Goal: Task Accomplishment & Management: Manage account settings

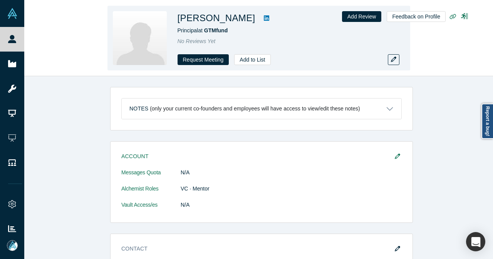
click at [266, 19] on icon at bounding box center [266, 17] width 5 height 5
click at [242, 61] on button "Add to List" at bounding box center [252, 59] width 36 height 11
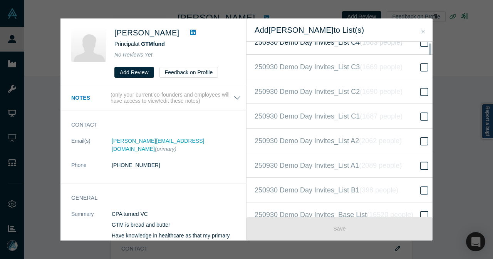
scroll to position [154, 0]
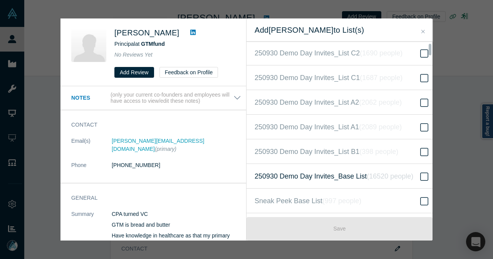
click at [388, 178] on icon "( 16520 people )" at bounding box center [390, 176] width 47 height 8
click at [0, 0] on input "250930 Demo Day Invites_Base List ( 16520 people )" at bounding box center [0, 0] width 0 height 0
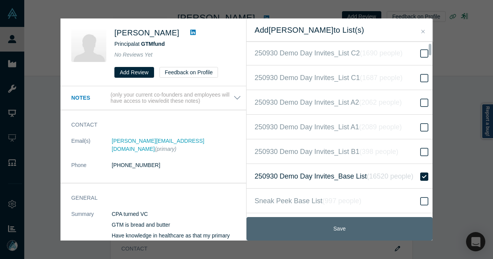
click at [353, 220] on button "Save" at bounding box center [339, 228] width 186 height 23
click at [327, 225] on button "Save" at bounding box center [339, 228] width 186 height 23
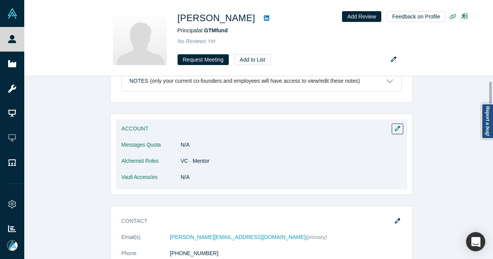
scroll to position [77, 0]
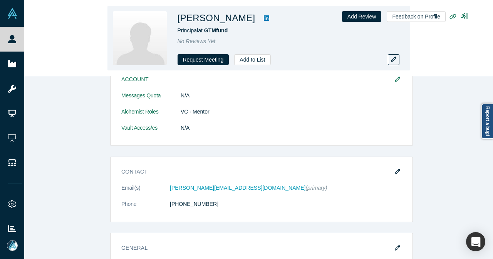
click at [27, 42] on div "Vaibhavi Nesarikar Principal at GTMfund No Reviews Yet Request Meeting Add to L…" at bounding box center [258, 38] width 469 height 76
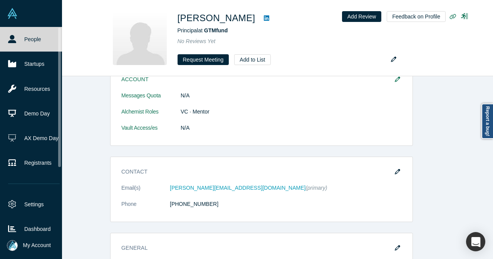
click at [20, 42] on link "People" at bounding box center [34, 39] width 68 height 25
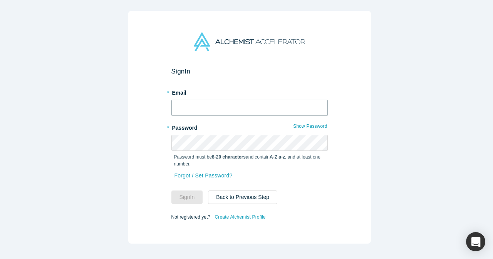
type input "mia@alchemistaccelerator.com"
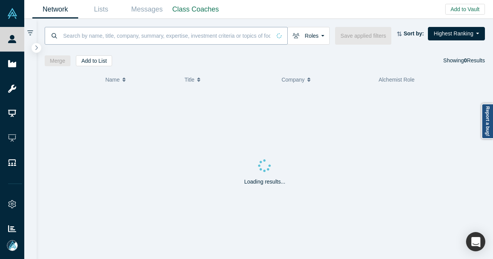
click at [229, 40] on input at bounding box center [166, 36] width 209 height 18
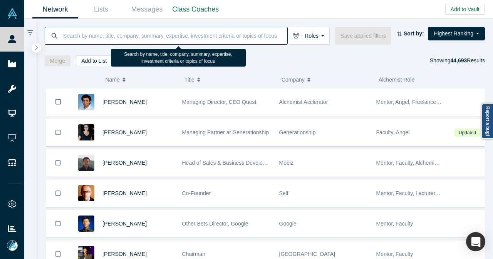
paste input "[PERSON_NAME]"
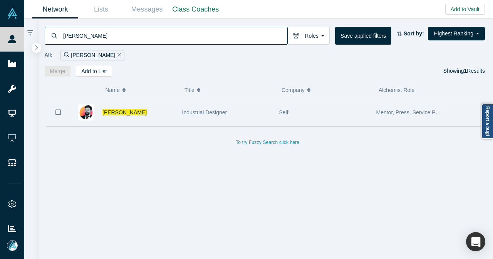
click at [260, 120] on div "Industrial Designer" at bounding box center [226, 112] width 89 height 27
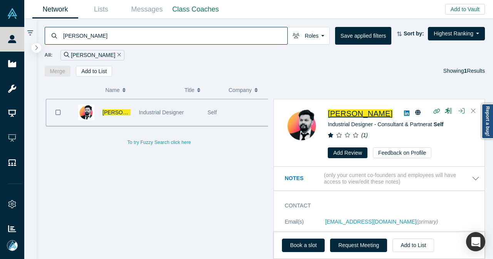
click at [371, 114] on span "Darshan Veershetty" at bounding box center [360, 113] width 65 height 8
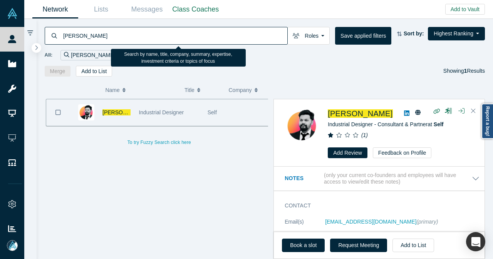
drag, startPoint x: 96, startPoint y: 40, endPoint x: 64, endPoint y: 40, distance: 32.7
click at [64, 40] on input "Darshan Veershetty" at bounding box center [174, 36] width 225 height 18
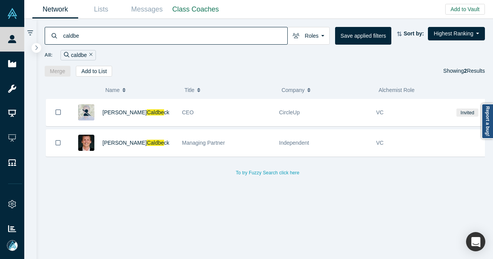
type input "caldbe"
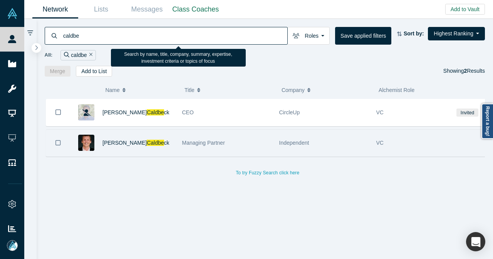
click at [152, 147] on div "Justin Caldbe ck" at bounding box center [138, 143] width 72 height 27
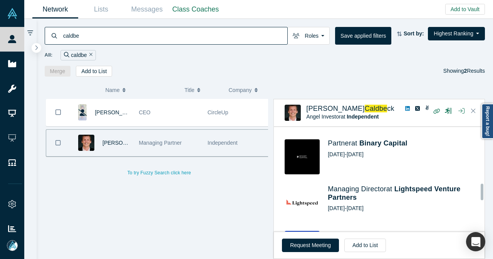
scroll to position [347, 0]
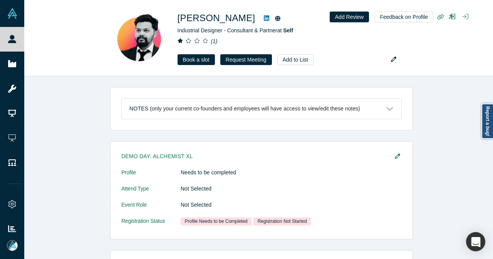
drag, startPoint x: 396, startPoint y: 156, endPoint x: 462, endPoint y: 176, distance: 69.3
click at [395, 156] on icon "button" at bounding box center [397, 156] width 5 height 5
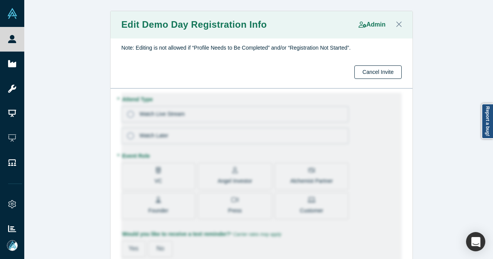
click at [358, 73] on button "Cancel Invite" at bounding box center [377, 71] width 47 height 13
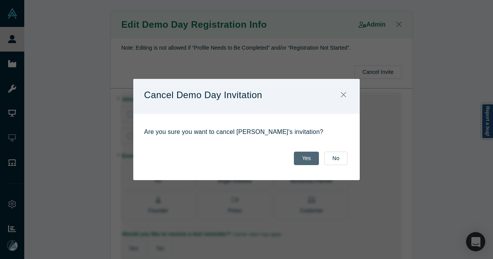
click at [306, 157] on button "Yes" at bounding box center [306, 158] width 25 height 13
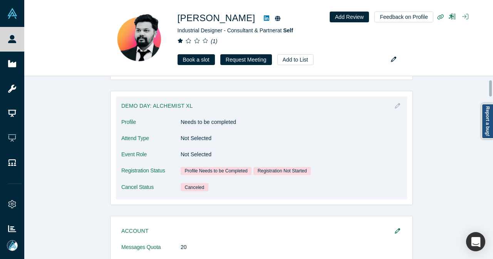
scroll to position [39, 0]
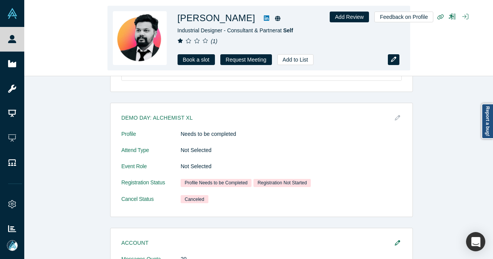
click at [392, 62] on icon "button" at bounding box center [393, 59] width 5 height 5
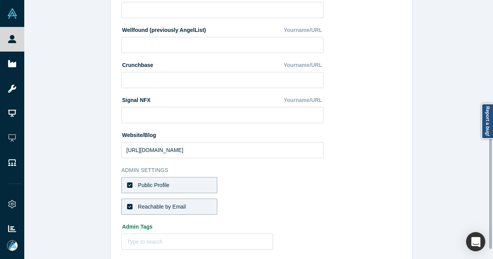
scroll to position [308, 0]
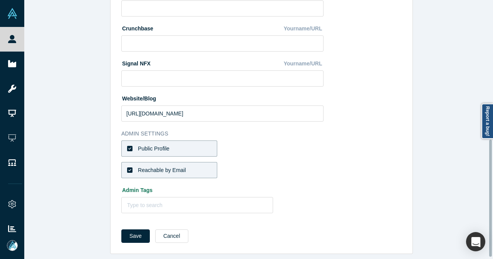
click at [127, 146] on icon at bounding box center [129, 148] width 5 height 5
click at [0, 0] on input "Public Profile" at bounding box center [0, 0] width 0 height 0
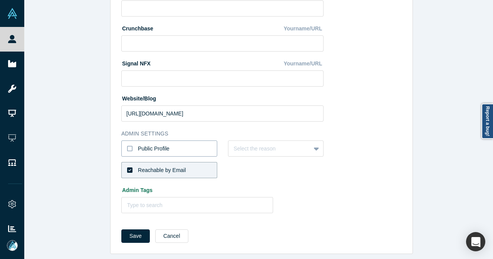
click at [127, 147] on icon at bounding box center [129, 149] width 5 height 6
click at [0, 0] on input "Public Profile" at bounding box center [0, 0] width 0 height 0
click at [127, 147] on icon at bounding box center [129, 148] width 5 height 5
click at [0, 0] on input "Public Profile" at bounding box center [0, 0] width 0 height 0
click at [261, 151] on div at bounding box center [270, 149] width 72 height 10
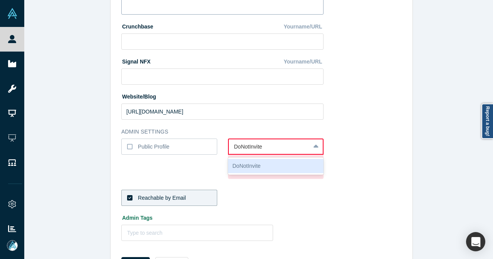
type input "DoNotInvite"
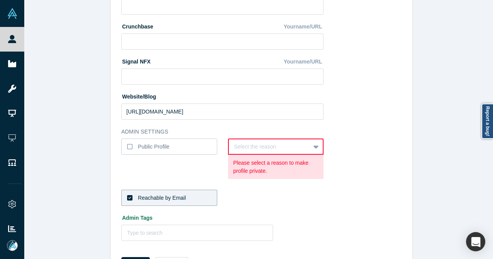
click at [304, 145] on div "Select the reason" at bounding box center [270, 147] width 82 height 13
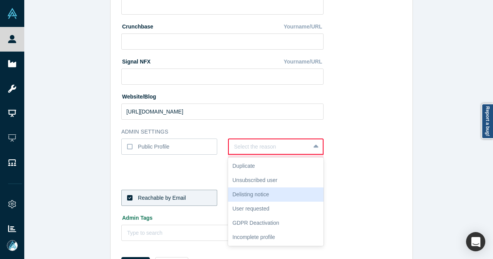
click at [275, 194] on div "Delisting notice" at bounding box center [276, 195] width 96 height 14
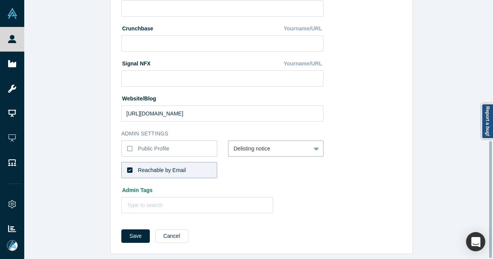
scroll to position [311, 0]
click at [127, 167] on icon at bounding box center [129, 169] width 5 height 5
click at [0, 0] on input "Reachable by Email" at bounding box center [0, 0] width 0 height 0
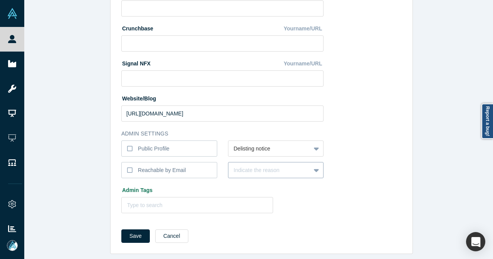
scroll to position [316, 0]
click at [242, 166] on div "Indicate the reason" at bounding box center [269, 170] width 82 height 13
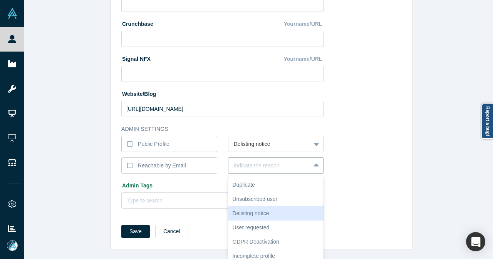
click at [245, 208] on div "Delisting notice" at bounding box center [276, 213] width 96 height 14
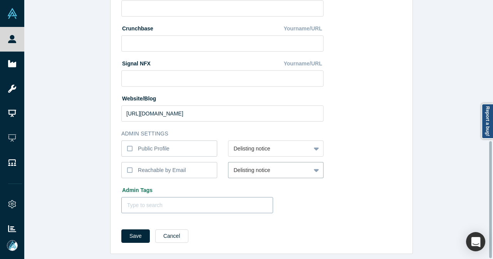
scroll to position [311, 0]
click at [192, 201] on div at bounding box center [197, 206] width 140 height 10
type input "DoNotInvite"
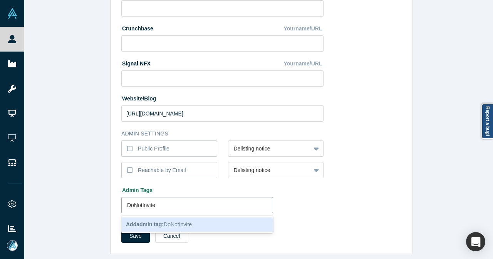
click at [193, 223] on div "Add admin tag : DoNotInvite" at bounding box center [197, 225] width 152 height 14
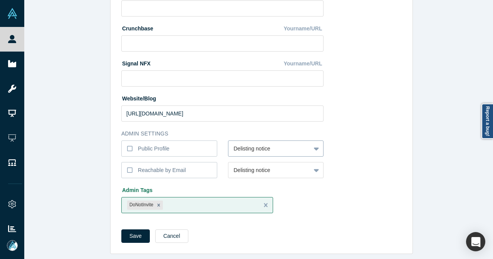
click at [269, 144] on div at bounding box center [270, 149] width 72 height 10
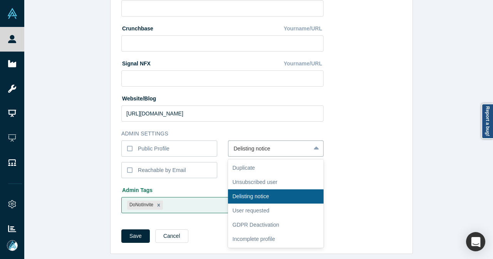
click at [314, 147] on icon at bounding box center [316, 149] width 5 height 8
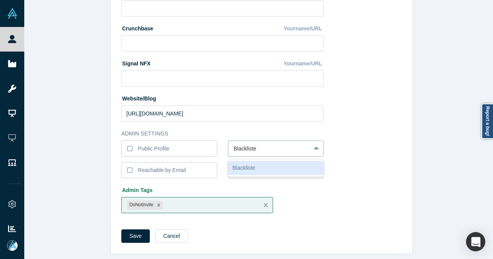
type input "Blacklisted"
click at [259, 162] on div "Blacklisted" at bounding box center [276, 168] width 96 height 14
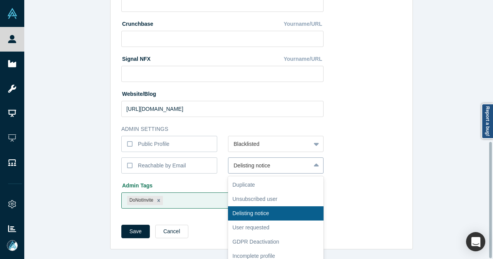
scroll to position [316, 0]
click at [313, 165] on div at bounding box center [317, 166] width 12 height 14
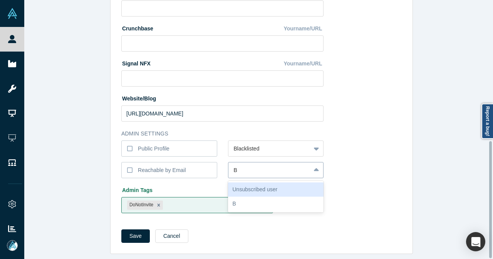
scroll to position [311, 0]
type input "Blacklisted"
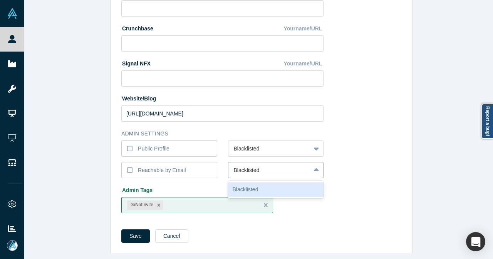
click at [301, 183] on div "Blacklisted" at bounding box center [276, 190] width 96 height 14
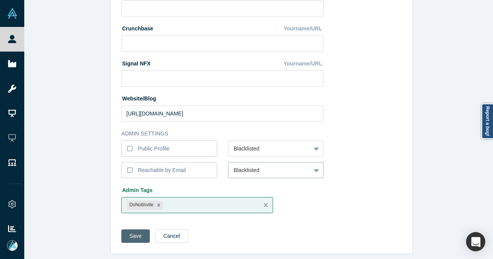
click at [131, 233] on button "Save" at bounding box center [135, 235] width 28 height 13
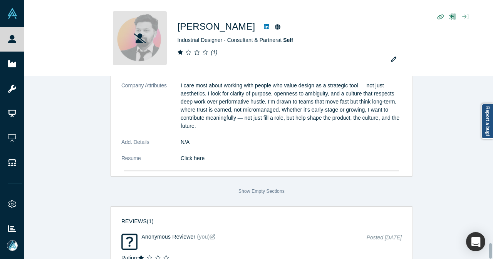
scroll to position [1998, 0]
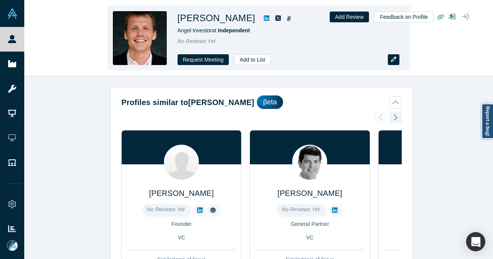
click at [394, 57] on button "button" at bounding box center [394, 59] width 12 height 11
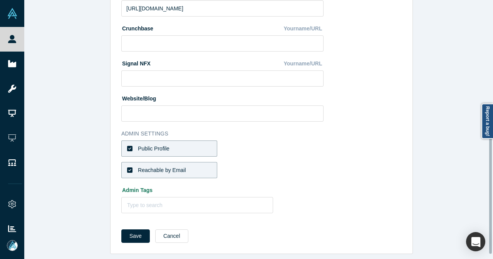
scroll to position [311, 0]
click at [127, 146] on icon at bounding box center [129, 148] width 5 height 5
click at [0, 0] on input "Public Profile" at bounding box center [0, 0] width 0 height 0
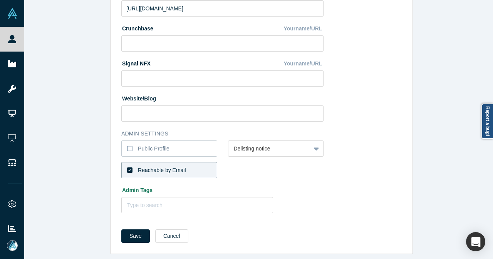
click at [127, 167] on icon at bounding box center [129, 169] width 5 height 5
click at [0, 0] on input "Reachable by Email" at bounding box center [0, 0] width 0 height 0
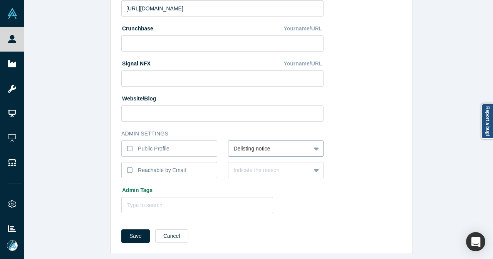
click at [277, 145] on div at bounding box center [270, 149] width 72 height 10
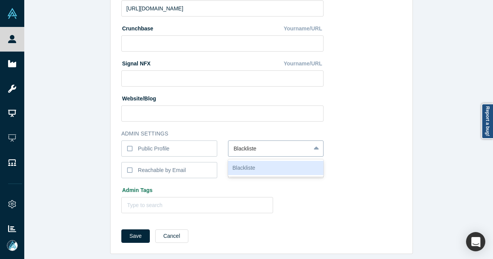
type input "Blacklisted"
click at [258, 161] on div "Blacklisted" at bounding box center [276, 168] width 96 height 14
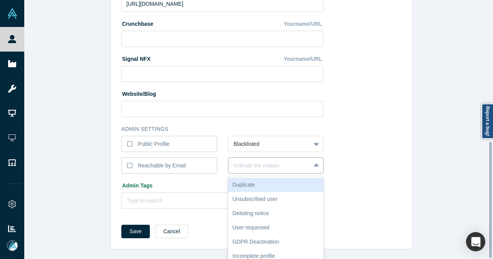
click at [256, 162] on div at bounding box center [270, 166] width 72 height 10
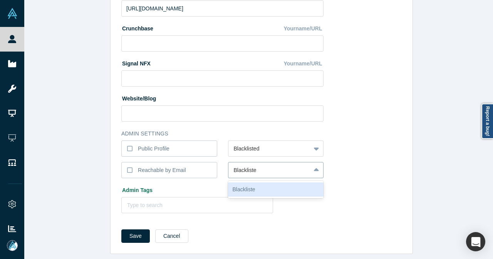
type input "Blacklisted"
click at [251, 186] on div "Blacklisted" at bounding box center [276, 190] width 96 height 14
click at [172, 201] on div at bounding box center [197, 206] width 140 height 10
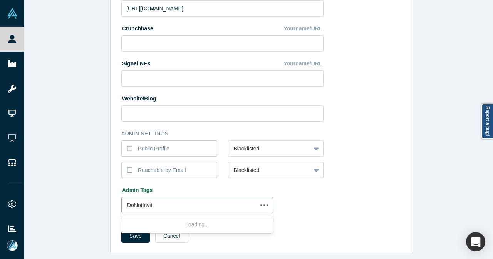
type input "DoNotInvite"
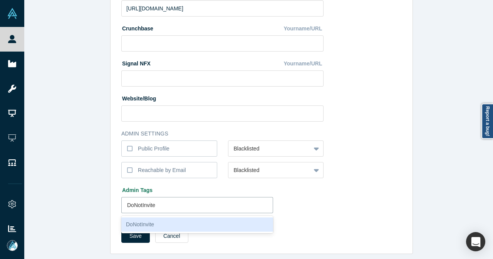
click at [157, 218] on div "DoNotInvite" at bounding box center [197, 225] width 152 height 14
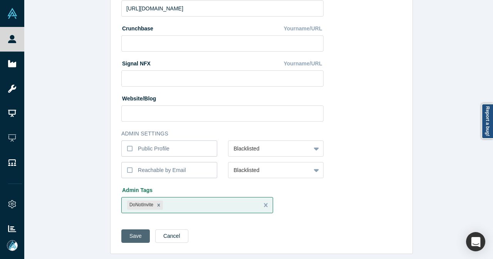
click at [129, 229] on button "Save" at bounding box center [135, 235] width 28 height 13
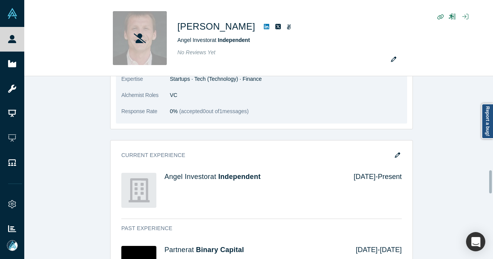
scroll to position [809, 0]
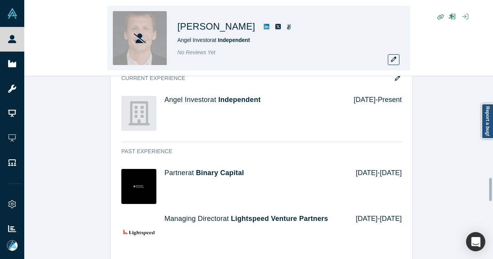
click at [264, 25] on icon at bounding box center [266, 26] width 5 height 5
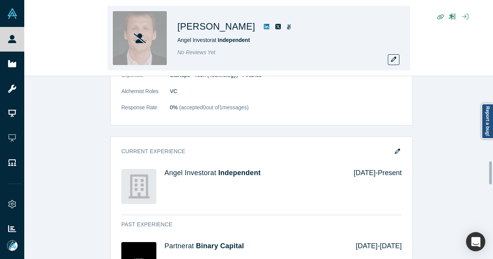
scroll to position [655, 0]
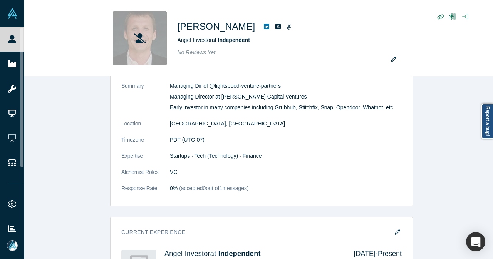
drag, startPoint x: 18, startPoint y: 34, endPoint x: 109, endPoint y: 43, distance: 90.9
click at [18, 34] on link "People" at bounding box center [15, 39] width 30 height 25
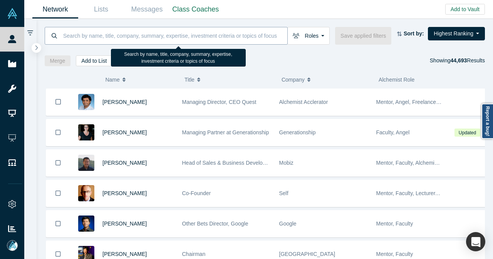
click at [191, 31] on input at bounding box center [174, 36] width 225 height 18
paste input "[EMAIL_ADDRESS][DOMAIN_NAME]"
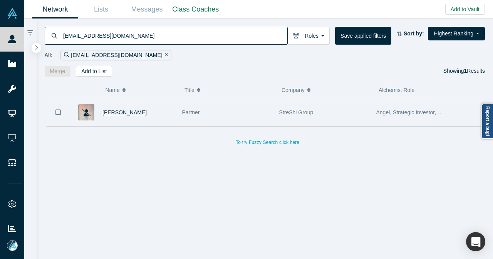
type input "[EMAIL_ADDRESS][DOMAIN_NAME]"
click at [119, 111] on span "[PERSON_NAME]" at bounding box center [124, 112] width 44 height 6
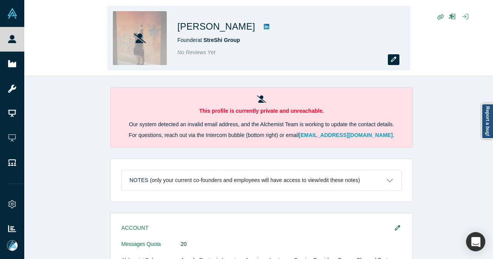
click at [395, 55] on button "button" at bounding box center [394, 59] width 12 height 11
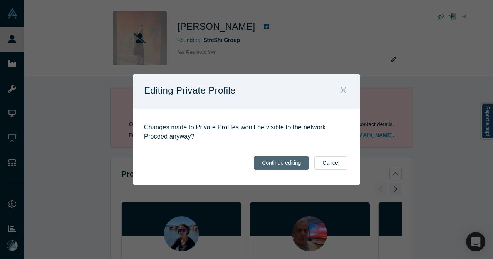
click at [272, 164] on button "Continue editing" at bounding box center [281, 162] width 55 height 13
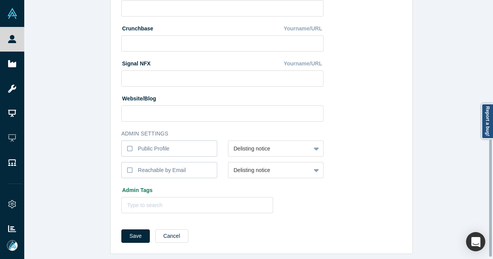
scroll to position [311, 0]
click at [169, 229] on button "Cancel" at bounding box center [171, 235] width 33 height 13
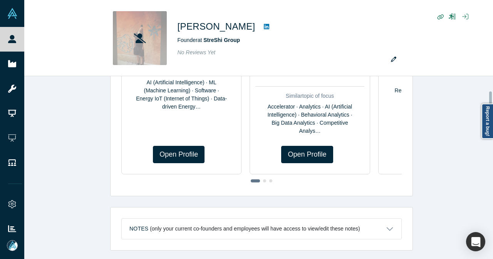
scroll to position [154, 0]
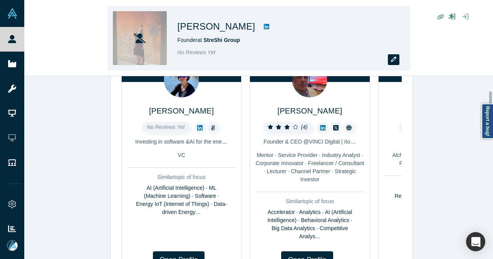
click at [393, 60] on icon "button" at bounding box center [393, 59] width 5 height 5
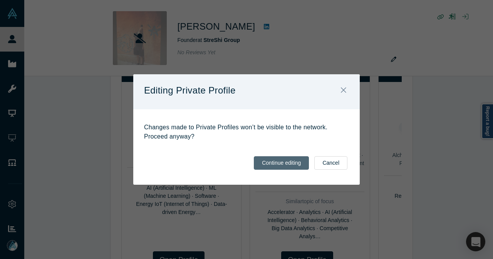
click at [276, 166] on button "Continue editing" at bounding box center [281, 162] width 55 height 13
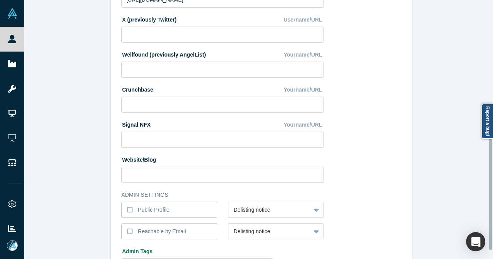
scroll to position [311, 0]
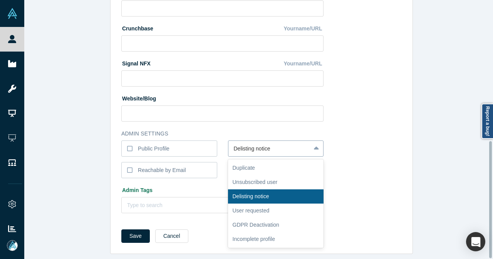
click at [248, 144] on div at bounding box center [270, 149] width 72 height 10
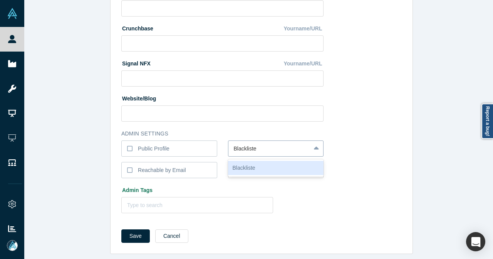
type input "Blacklisted"
click at [250, 161] on div "Blacklisted" at bounding box center [276, 168] width 96 height 14
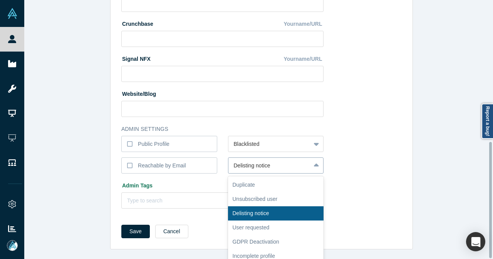
click at [250, 162] on div at bounding box center [270, 166] width 72 height 10
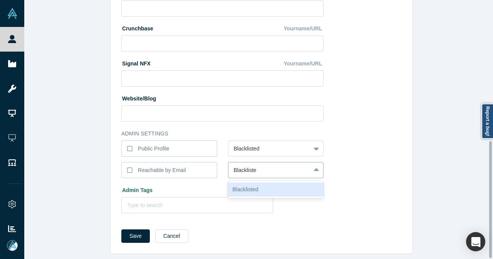
type input "Blacklisted"
click at [236, 183] on div "Blacklisted" at bounding box center [276, 190] width 96 height 14
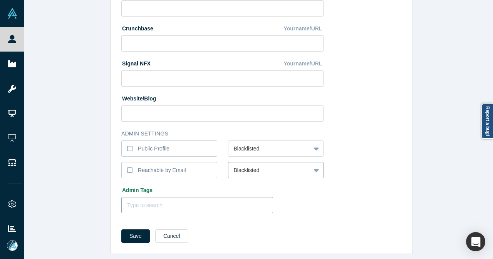
click at [213, 197] on div "Type to search" at bounding box center [197, 205] width 152 height 16
type input "DoNot"
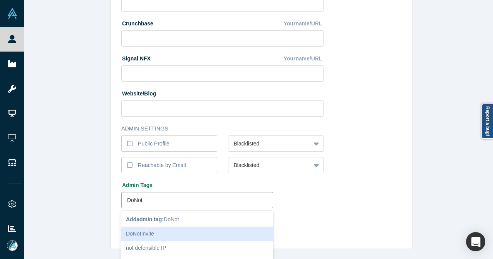
click at [169, 234] on div "DoNotInvite" at bounding box center [197, 234] width 152 height 14
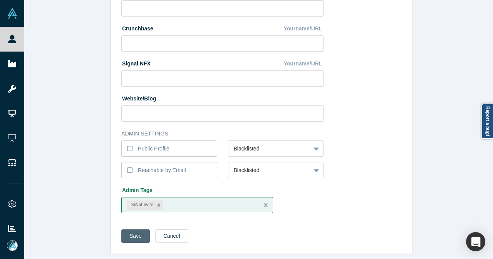
click at [125, 229] on button "Save" at bounding box center [135, 235] width 28 height 13
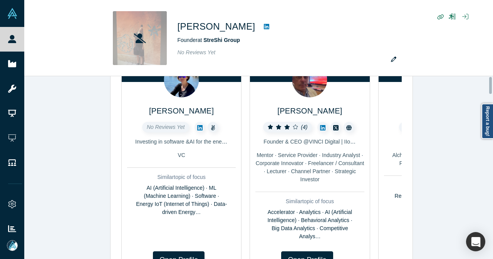
scroll to position [0, 0]
